Goal: Task Accomplishment & Management: Manage account settings

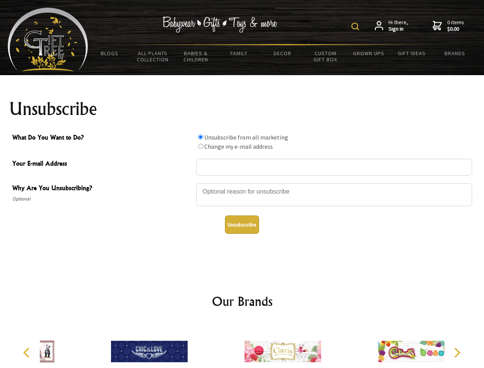
click at [357, 26] on img at bounding box center [356, 27] width 8 height 8
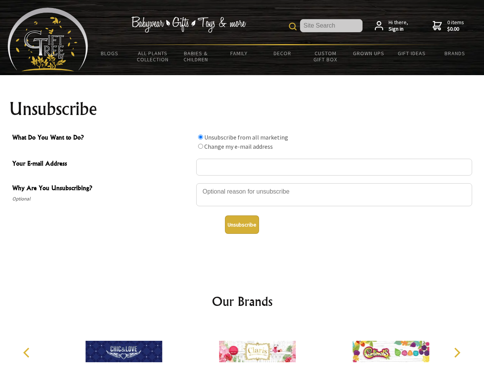
click at [242, 183] on div at bounding box center [334, 196] width 276 height 27
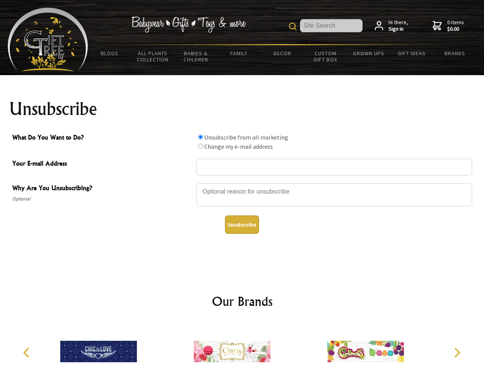
click at [201, 137] on input "What Do You Want to Do?" at bounding box center [200, 137] width 5 height 5
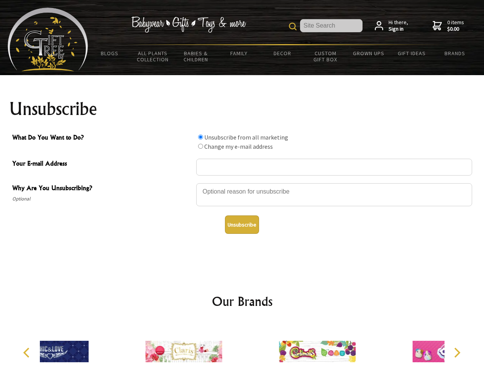
click at [201, 146] on input "What Do You Want to Do?" at bounding box center [200, 146] width 5 height 5
radio input "true"
click at [242, 225] on button "Unsubscribe" at bounding box center [242, 225] width 34 height 18
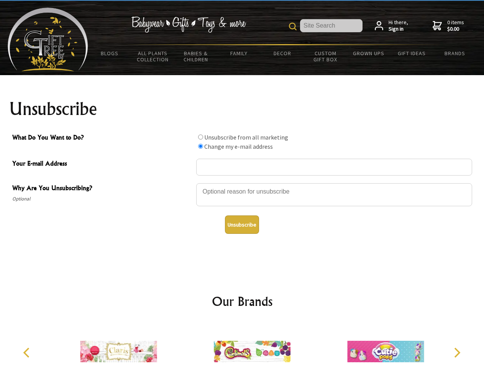
click at [242, 346] on img at bounding box center [252, 352] width 77 height 58
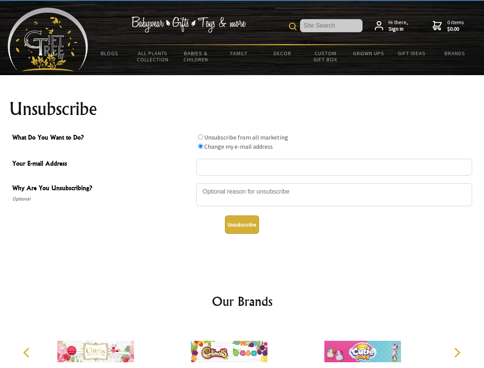
click at [28, 353] on icon "Previous" at bounding box center [27, 353] width 10 height 10
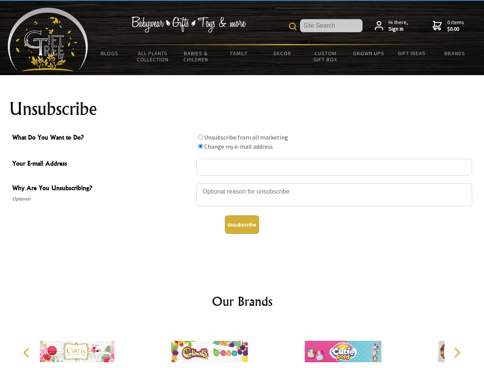
click at [457, 353] on icon "Next" at bounding box center [457, 353] width 10 height 10
